Goal: Communication & Community: Answer question/provide support

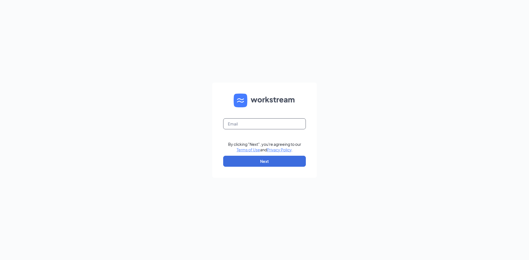
click at [273, 125] on input "text" at bounding box center [264, 123] width 83 height 11
type input "[EMAIL_ADDRESS][DOMAIN_NAME]"
click at [279, 164] on button "Next" at bounding box center [264, 161] width 83 height 11
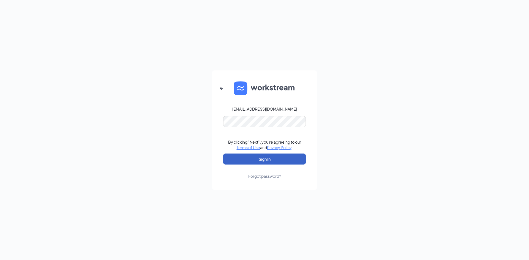
click at [277, 160] on button "Sign In" at bounding box center [264, 159] width 83 height 11
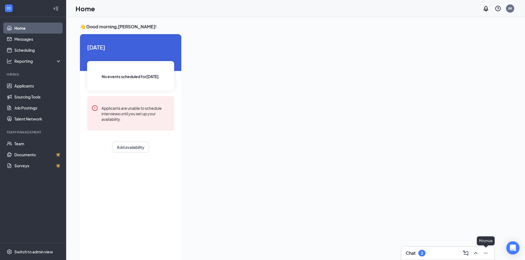
click at [464, 201] on div at bounding box center [340, 146] width 309 height 225
click at [477, 252] on icon "ChevronUp" at bounding box center [475, 253] width 7 height 7
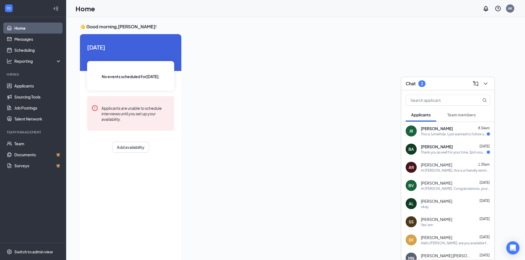
click at [455, 136] on div "This is Jumeihda. I just wanted to follow up after my second interview and see …" at bounding box center [454, 134] width 66 height 5
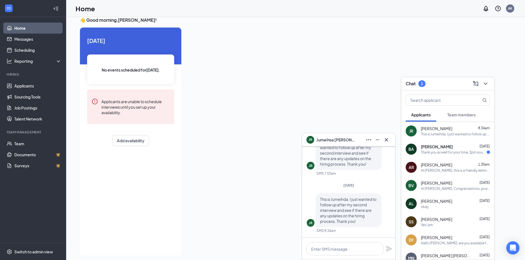
scroll to position [12, 0]
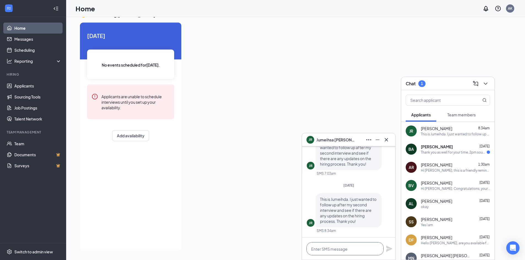
click at [359, 243] on textarea at bounding box center [344, 248] width 77 height 13
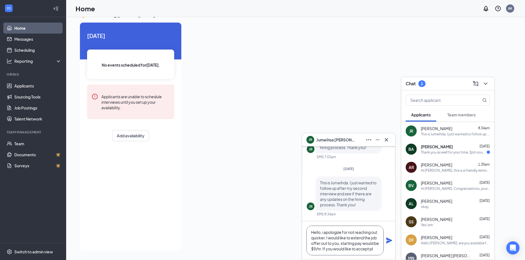
scroll to position [6, 0]
click at [364, 233] on textarea "Hello, i apologize for not reaching out quicker. I would like to extend the job…" at bounding box center [344, 241] width 77 height 30
click at [349, 238] on textarea "Hello, i apologize for not reaching out quicker. I would like to move forward w…" at bounding box center [344, 241] width 77 height 30
click at [356, 250] on textarea "Hello, i apologize for not reaching out quicker. I would like to move forward w…" at bounding box center [344, 241] width 77 height 30
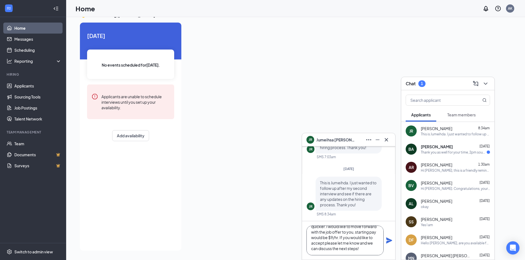
type textarea "Hello, i apologize for not reaching out quicker. I would like to move forward w…"
click at [389, 241] on icon "Plane" at bounding box center [389, 241] width 6 height 6
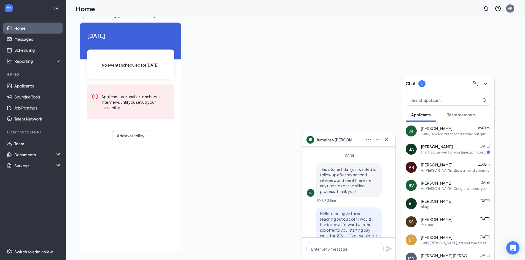
scroll to position [-110, 0]
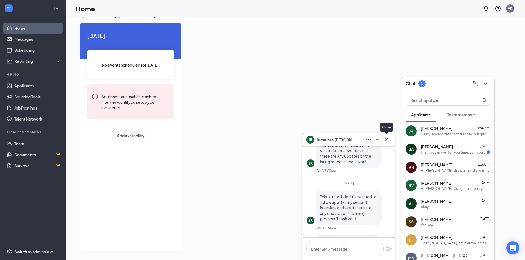
click at [387, 144] on button at bounding box center [386, 140] width 9 height 9
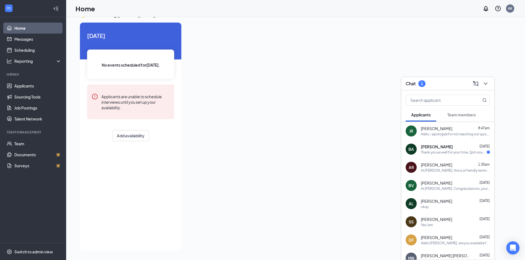
click at [452, 150] on div "Bryan Arredondo Aug 25 Thank you as well for your time, 2pm sounds great" at bounding box center [455, 149] width 69 height 11
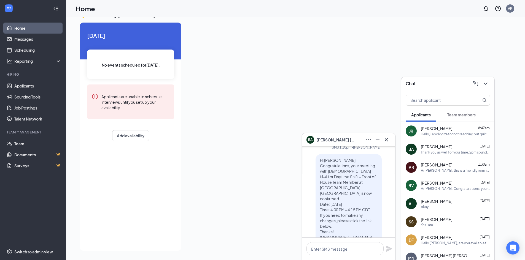
scroll to position [0, 0]
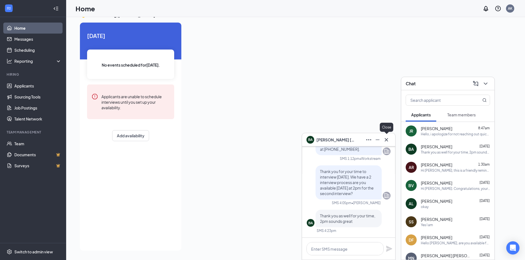
click at [386, 142] on icon "Cross" at bounding box center [386, 140] width 7 height 7
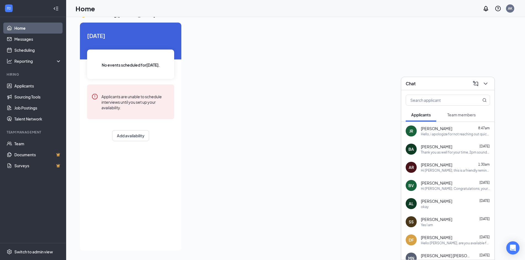
click at [440, 159] on div "AR Arianna Rocha 1:30am Hi Arianna, this is a friendly reminder. Your meeting w…" at bounding box center [447, 167] width 93 height 18
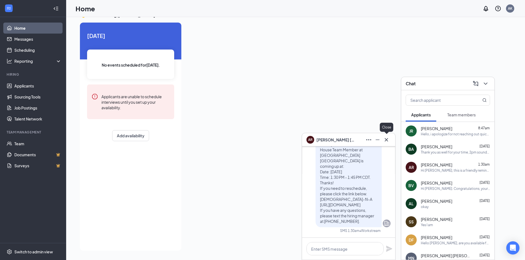
click at [389, 139] on icon "Cross" at bounding box center [386, 140] width 7 height 7
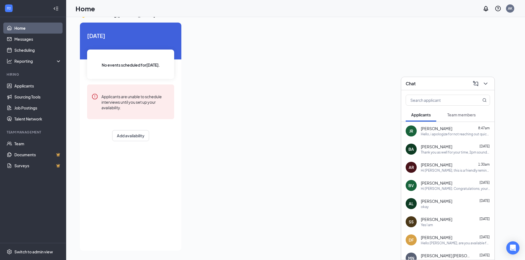
click at [450, 198] on div "AL andrea lazare Aug 23 okay" at bounding box center [447, 204] width 93 height 18
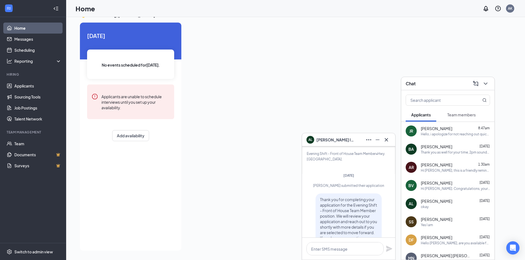
scroll to position [-55, 0]
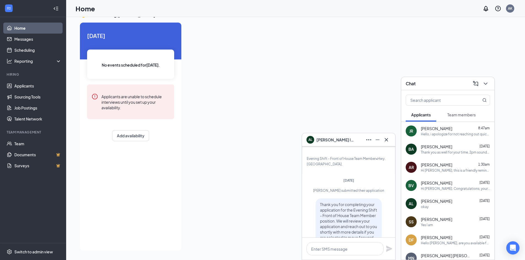
click at [472, 224] on div "Yes I am" at bounding box center [455, 225] width 69 height 5
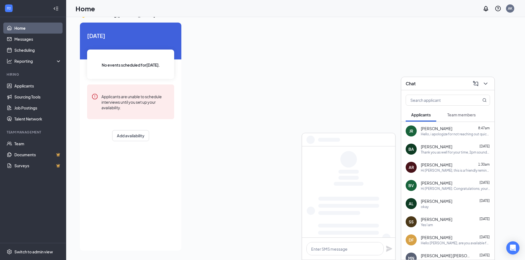
scroll to position [0, 0]
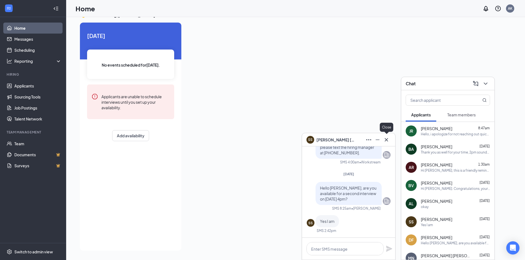
click at [389, 142] on icon "Cross" at bounding box center [386, 140] width 7 height 7
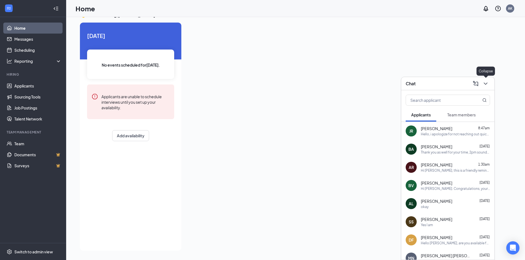
click at [488, 83] on icon "ChevronDown" at bounding box center [485, 83] width 7 height 7
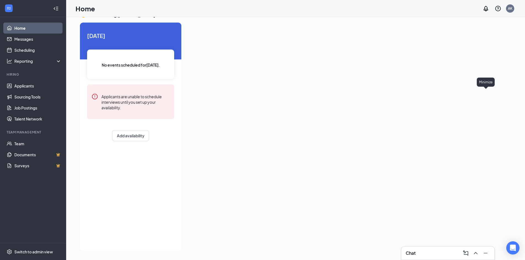
click at [488, 82] on div "Minimize" at bounding box center [486, 82] width 18 height 9
click at [477, 250] on button at bounding box center [475, 253] width 9 height 9
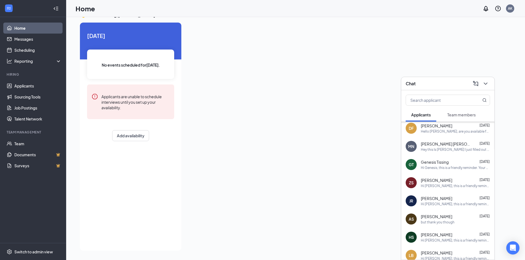
scroll to position [154, 0]
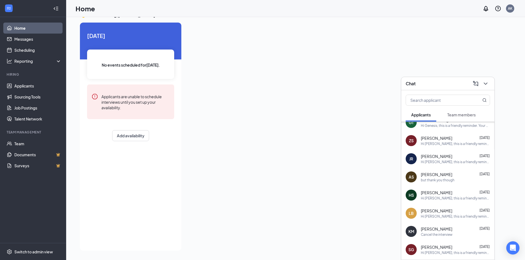
click at [456, 197] on div "Hi Haley, this is a friendly reminder. Your meeting with Chick-fil-A for Evenin…" at bounding box center [455, 198] width 69 height 5
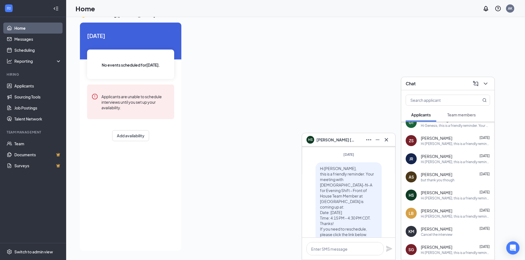
scroll to position [0, 0]
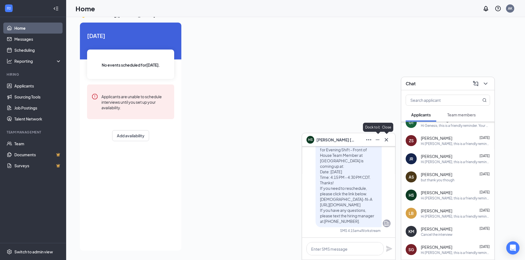
click at [385, 141] on icon "Cross" at bounding box center [386, 140] width 7 height 7
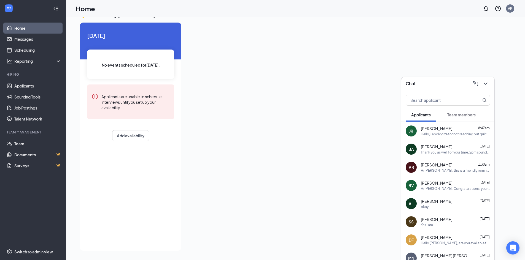
click at [490, 83] on div "Chat" at bounding box center [447, 83] width 93 height 13
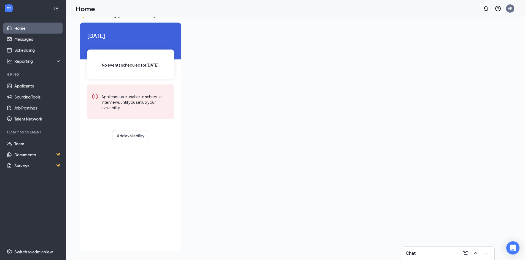
click at [472, 77] on div at bounding box center [340, 135] width 309 height 225
click at [385, 169] on div at bounding box center [340, 135] width 309 height 225
click at [364, 131] on div at bounding box center [340, 135] width 309 height 225
click at [475, 251] on icon "ChevronUp" at bounding box center [475, 253] width 7 height 7
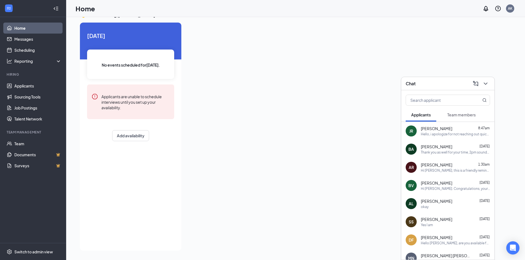
click at [293, 172] on div at bounding box center [340, 135] width 309 height 225
click at [486, 85] on icon "ChevronDown" at bounding box center [485, 83] width 7 height 7
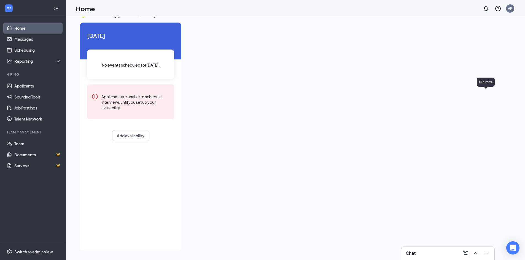
click at [471, 61] on div at bounding box center [340, 135] width 309 height 225
click at [475, 255] on icon "ChevronUp" at bounding box center [475, 253] width 7 height 7
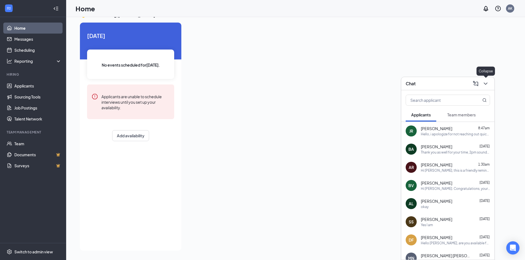
click at [486, 86] on icon "ChevronDown" at bounding box center [485, 83] width 7 height 7
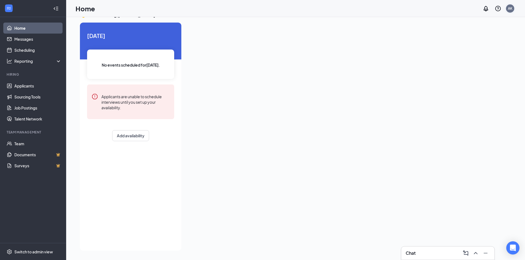
click at [510, 6] on div "AK" at bounding box center [510, 8] width 4 height 5
click at [456, 86] on div "Log out" at bounding box center [483, 85] width 60 height 6
